Goal: Transaction & Acquisition: Purchase product/service

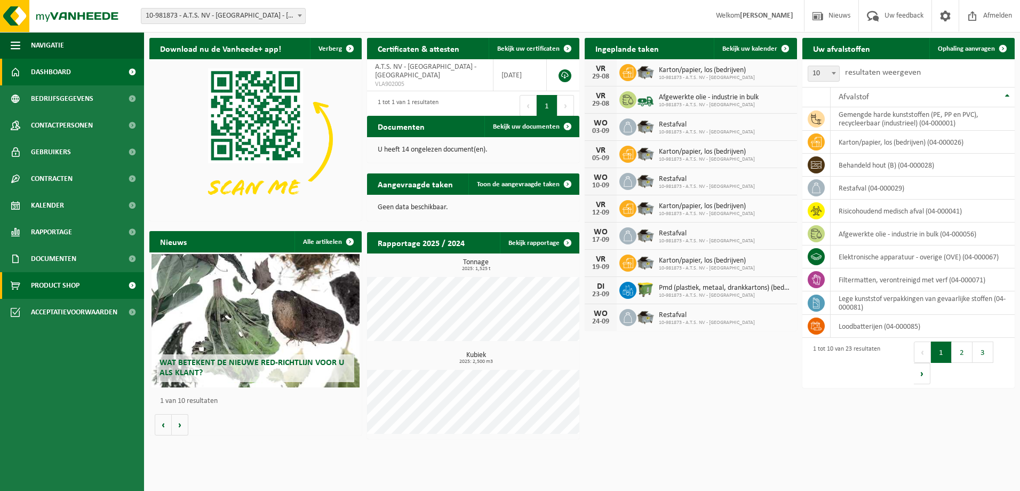
click at [46, 275] on span "Product Shop" at bounding box center [55, 285] width 49 height 27
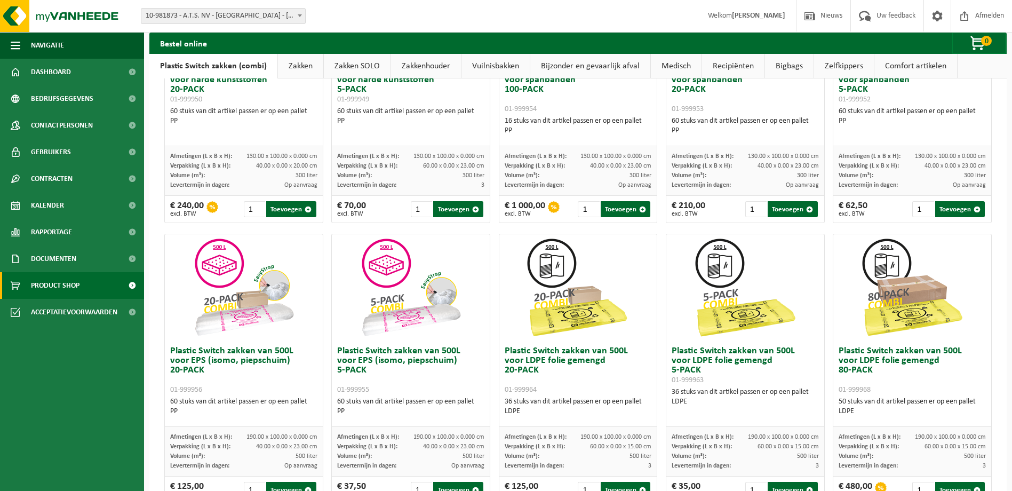
scroll to position [244, 0]
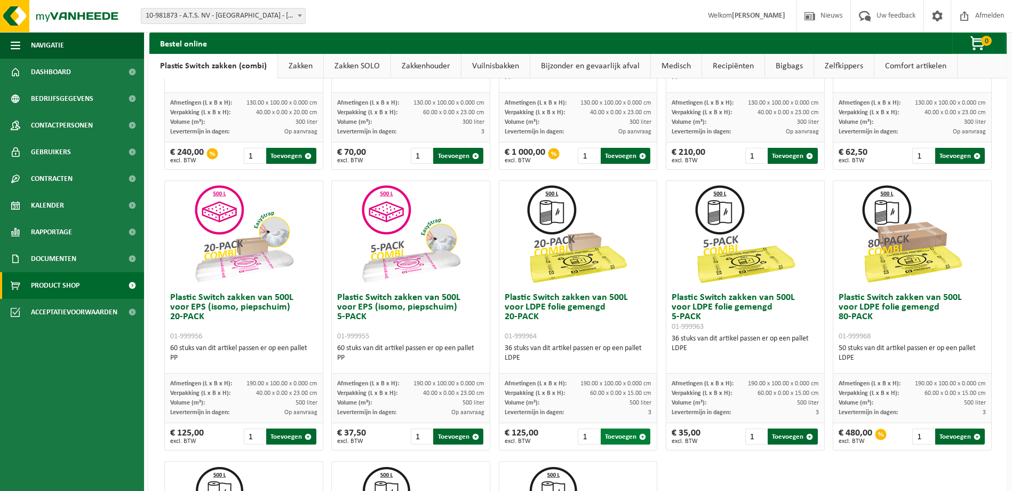
click at [612, 436] on button "Toevoegen" at bounding box center [626, 436] width 50 height 16
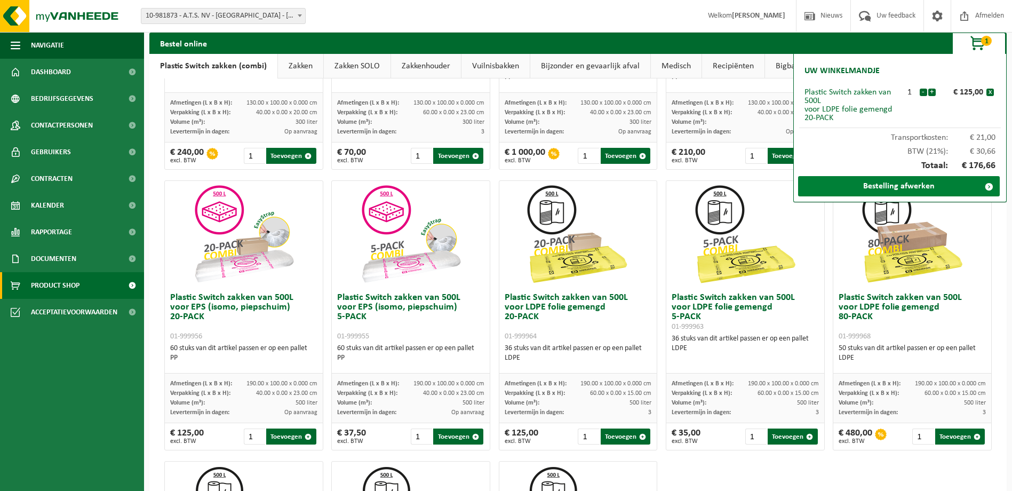
click at [901, 187] on link "Bestelling afwerken" at bounding box center [899, 186] width 202 height 20
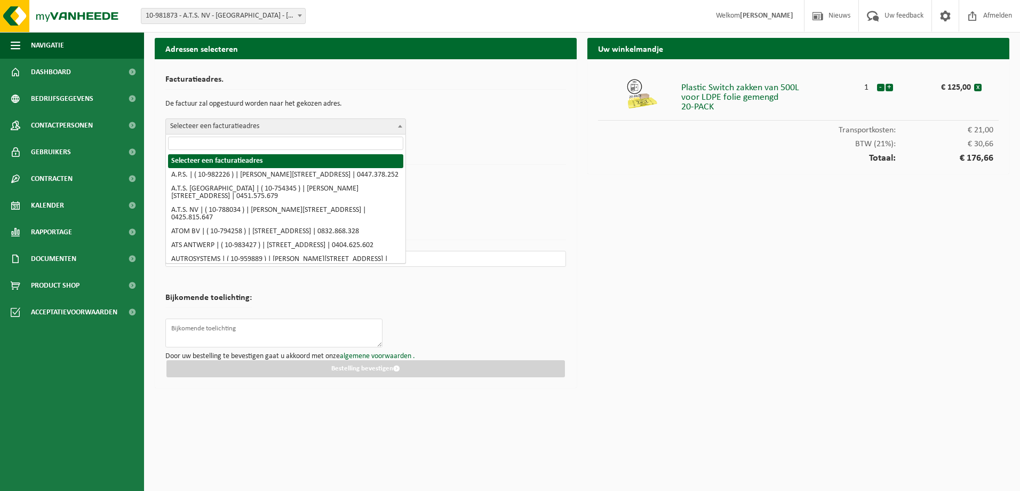
click at [291, 129] on span "Selecteer een facturatieadres" at bounding box center [286, 126] width 240 height 15
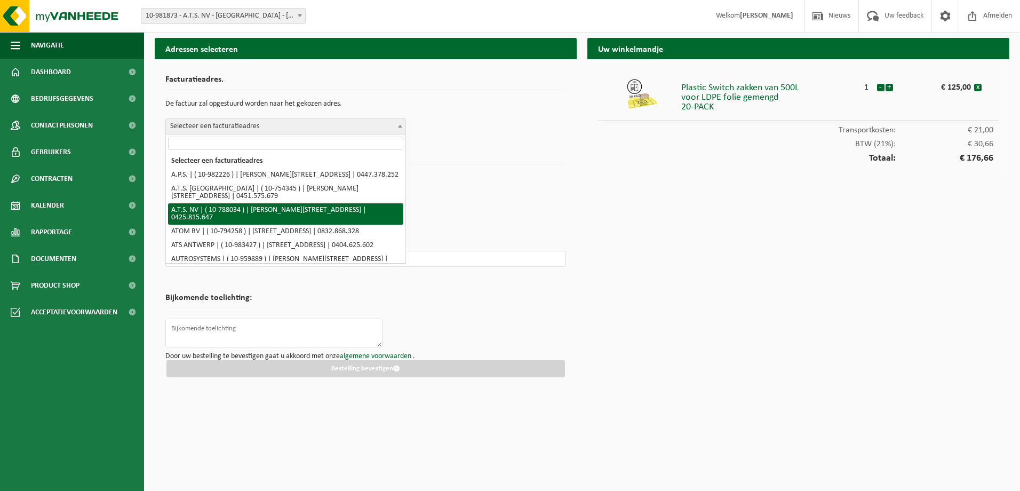
select select "158281"
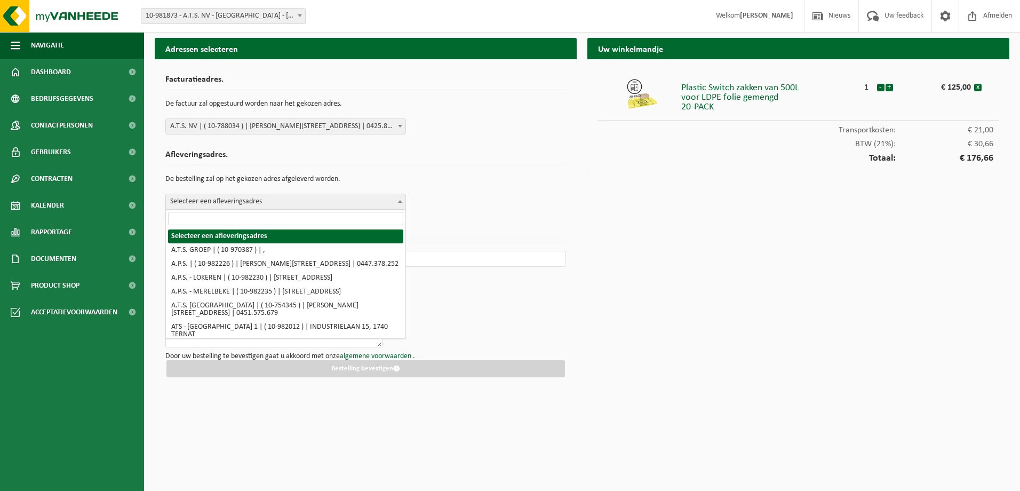
click at [386, 202] on span "Selecteer een afleveringsadres" at bounding box center [286, 201] width 240 height 15
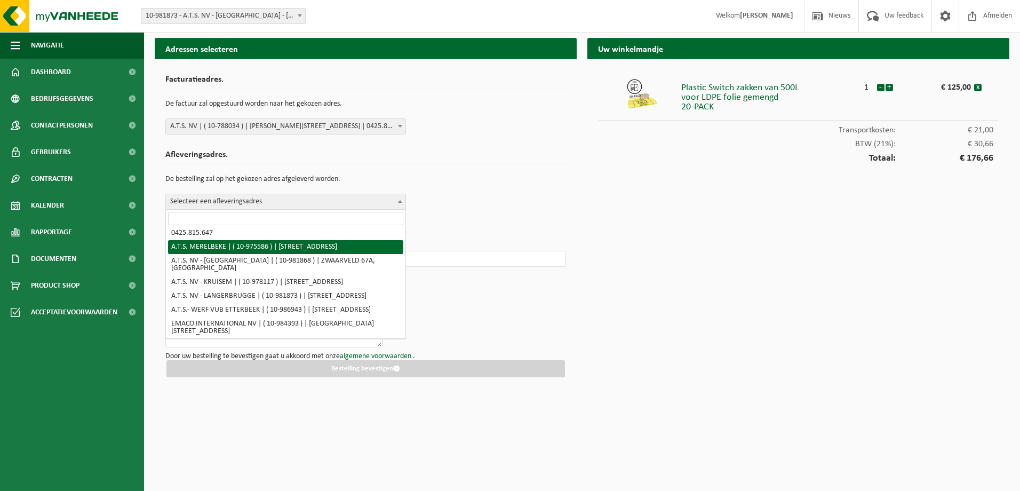
scroll to position [160, 0]
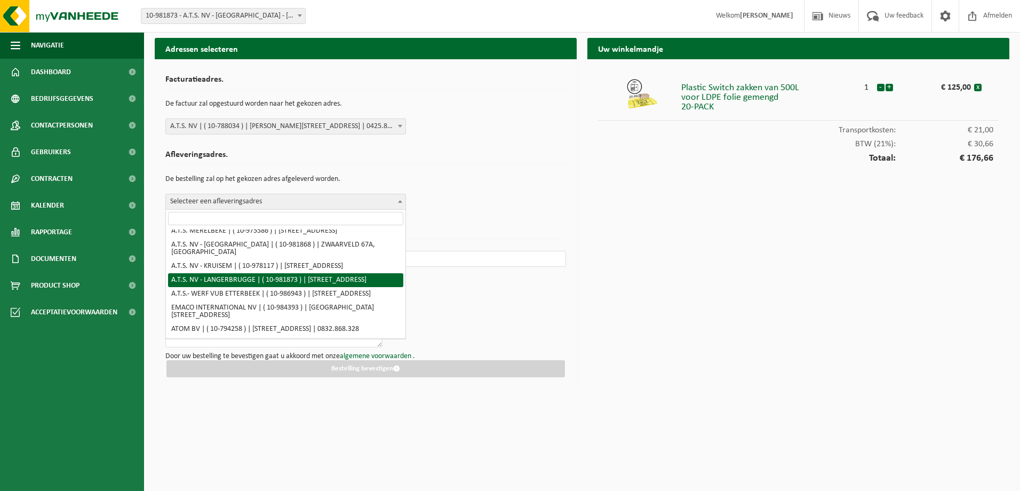
select select "162236"
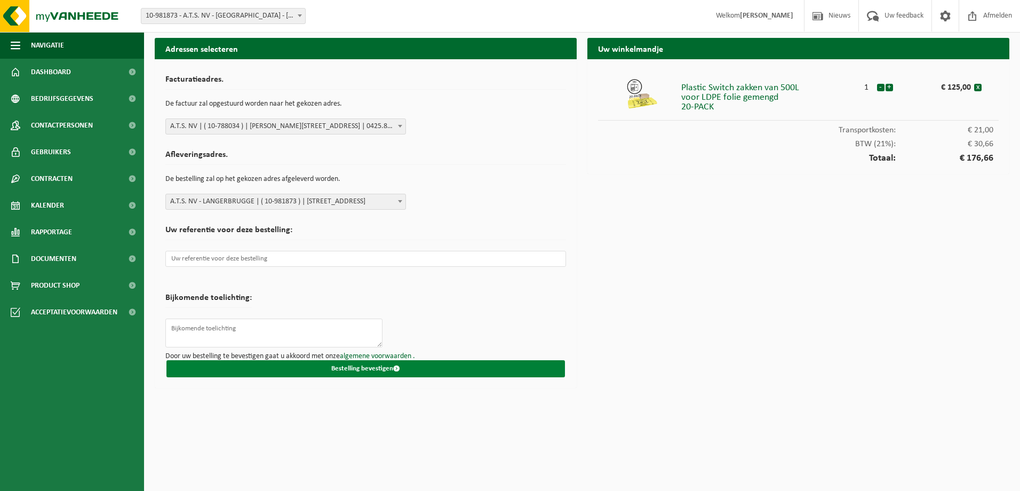
click at [372, 366] on button "Bestelling bevestigen" at bounding box center [365, 368] width 399 height 17
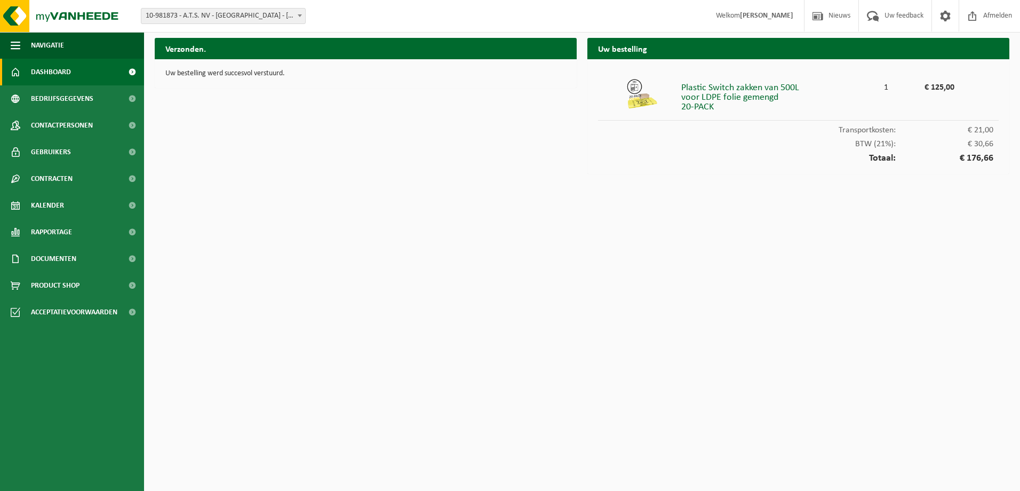
click at [30, 63] on link "Dashboard" at bounding box center [72, 72] width 144 height 27
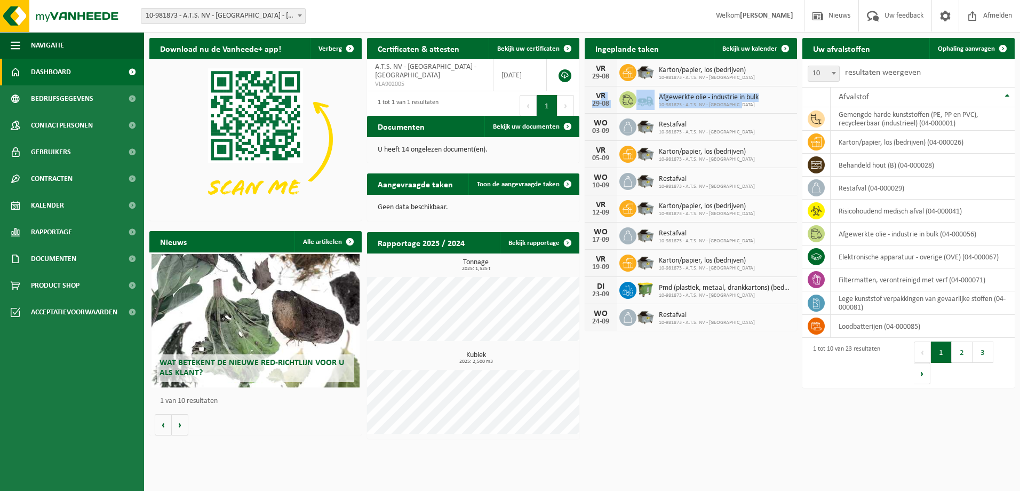
drag, startPoint x: 597, startPoint y: 95, endPoint x: 759, endPoint y: 104, distance: 163.0
click at [759, 104] on div "[DATE] Afgewerkte olie - industrie in bulk 10-981873 - A.T.S. NV - [GEOGRAPHIC_…" at bounding box center [691, 99] width 212 height 27
drag, startPoint x: 759, startPoint y: 104, endPoint x: 778, endPoint y: 104, distance: 19.2
click at [778, 104] on div "[DATE] Afgewerkte olie - industrie in bulk 10-981873 - A.T.S. NV - [GEOGRAPHIC_…" at bounding box center [691, 99] width 212 height 27
click at [756, 105] on span "10-981873 - A.T.S. NV - [GEOGRAPHIC_DATA]" at bounding box center [709, 105] width 100 height 6
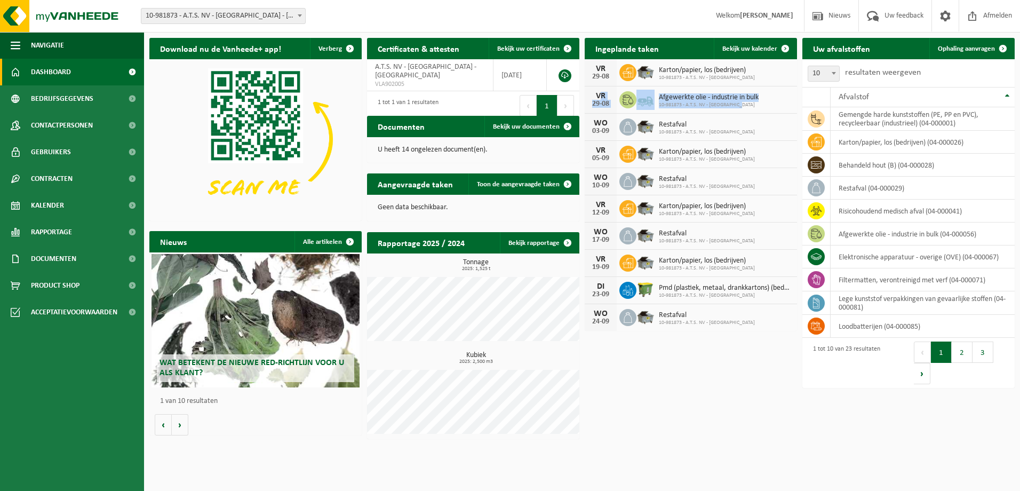
drag, startPoint x: 754, startPoint y: 105, endPoint x: 587, endPoint y: 90, distance: 167.7
click at [587, 90] on div "[DATE] Afgewerkte olie - industrie in bulk 10-981873 - A.T.S. NV - [GEOGRAPHIC_…" at bounding box center [691, 99] width 212 height 27
click at [718, 420] on div "Download nu de Vanheede+ app! Verberg Certificaten & attesten Bekijk uw certifi…" at bounding box center [582, 239] width 871 height 412
